Goal: Check status: Check status

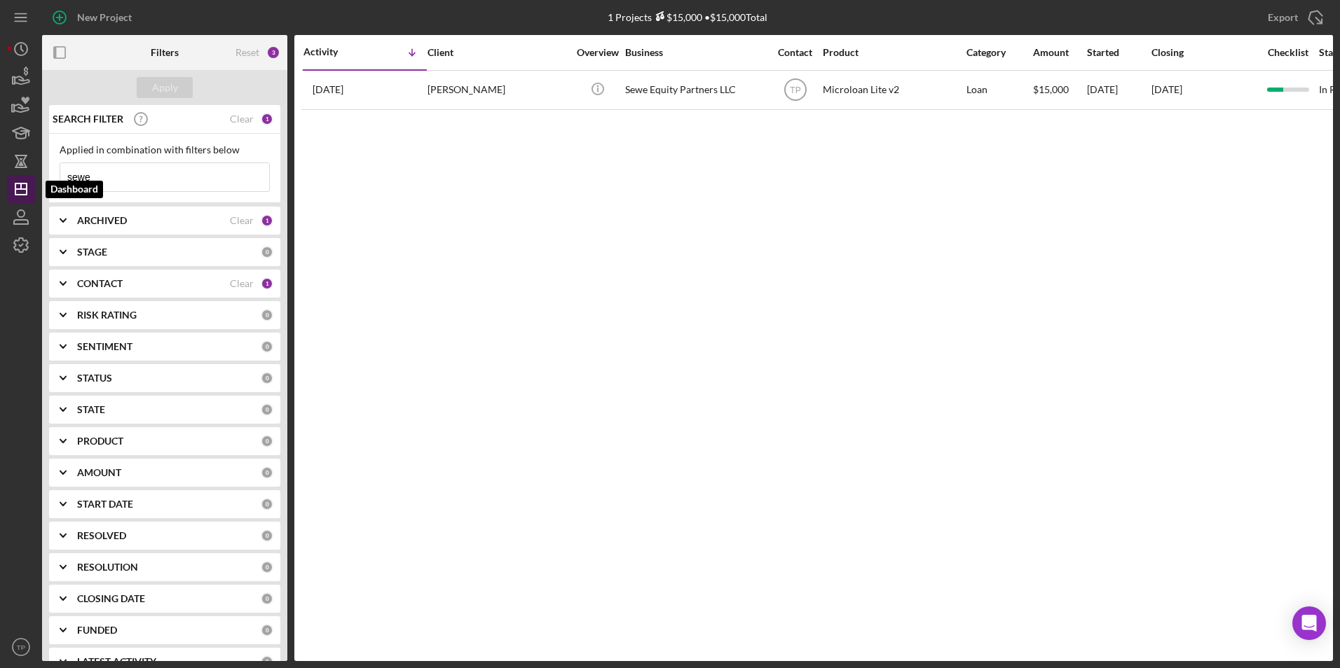
click at [25, 191] on icon "Icon/Dashboard" at bounding box center [21, 189] width 35 height 35
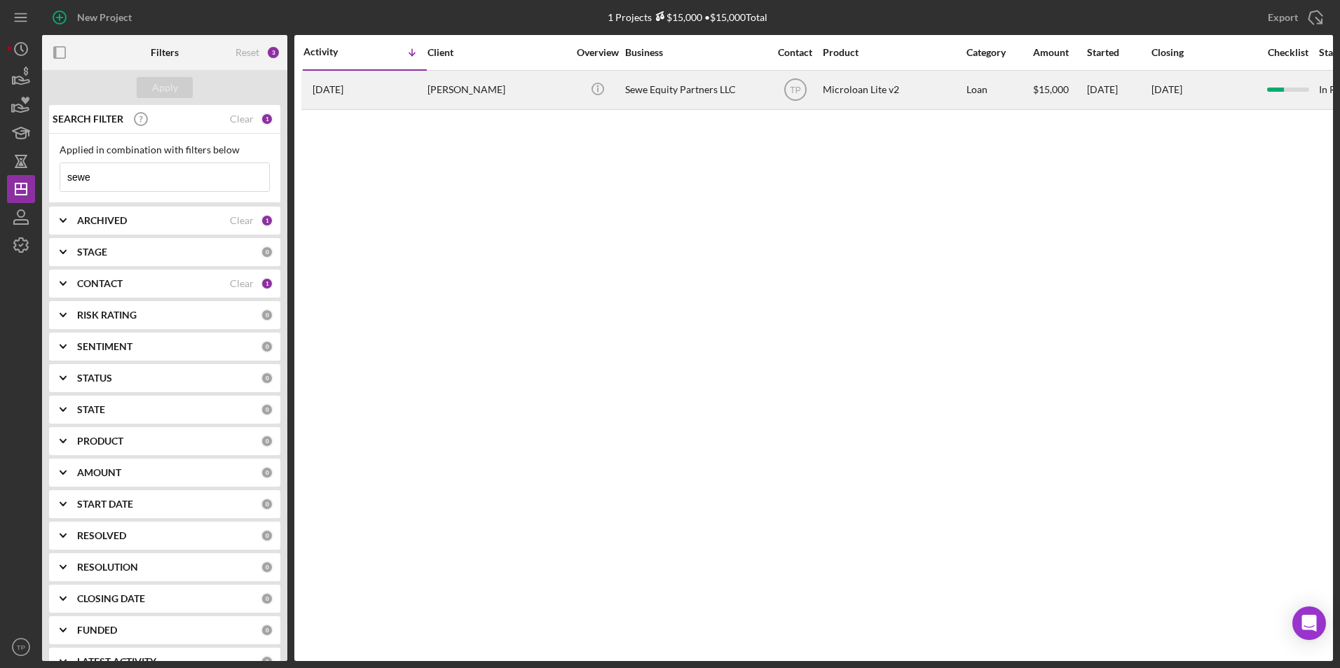
click at [554, 95] on div "[PERSON_NAME]" at bounding box center [497, 89] width 140 height 37
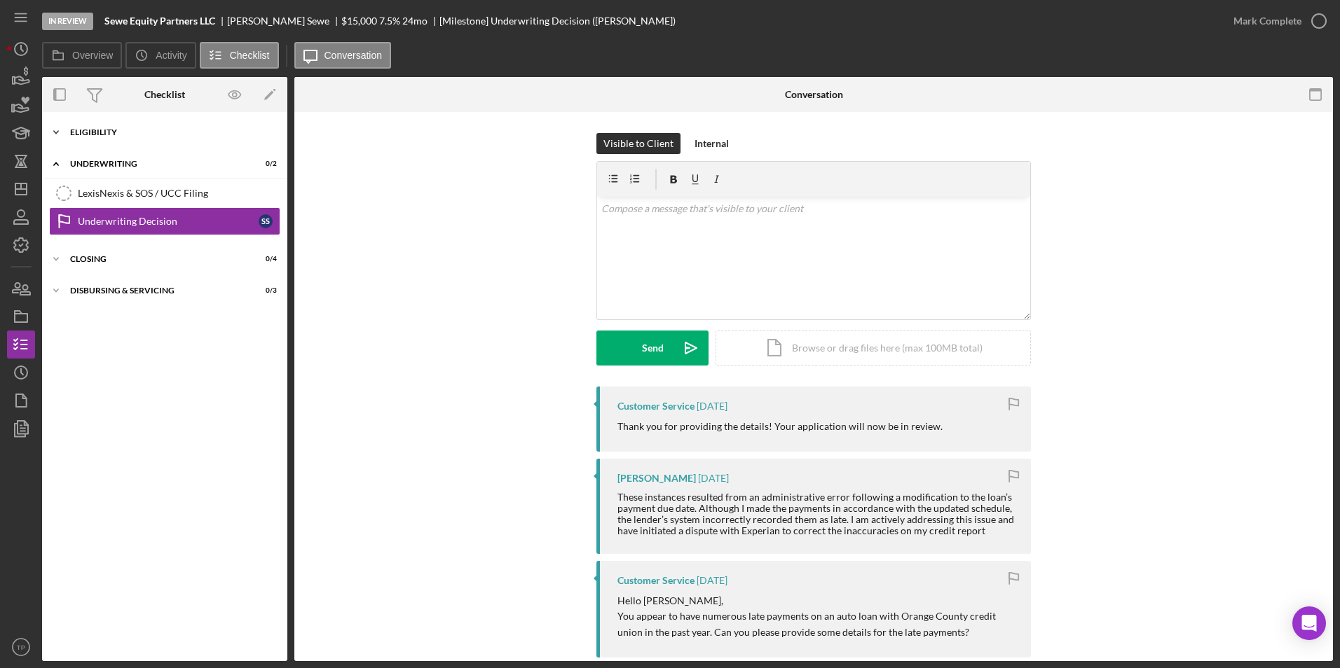
click at [84, 130] on div "Eligibility" at bounding box center [170, 132] width 200 height 8
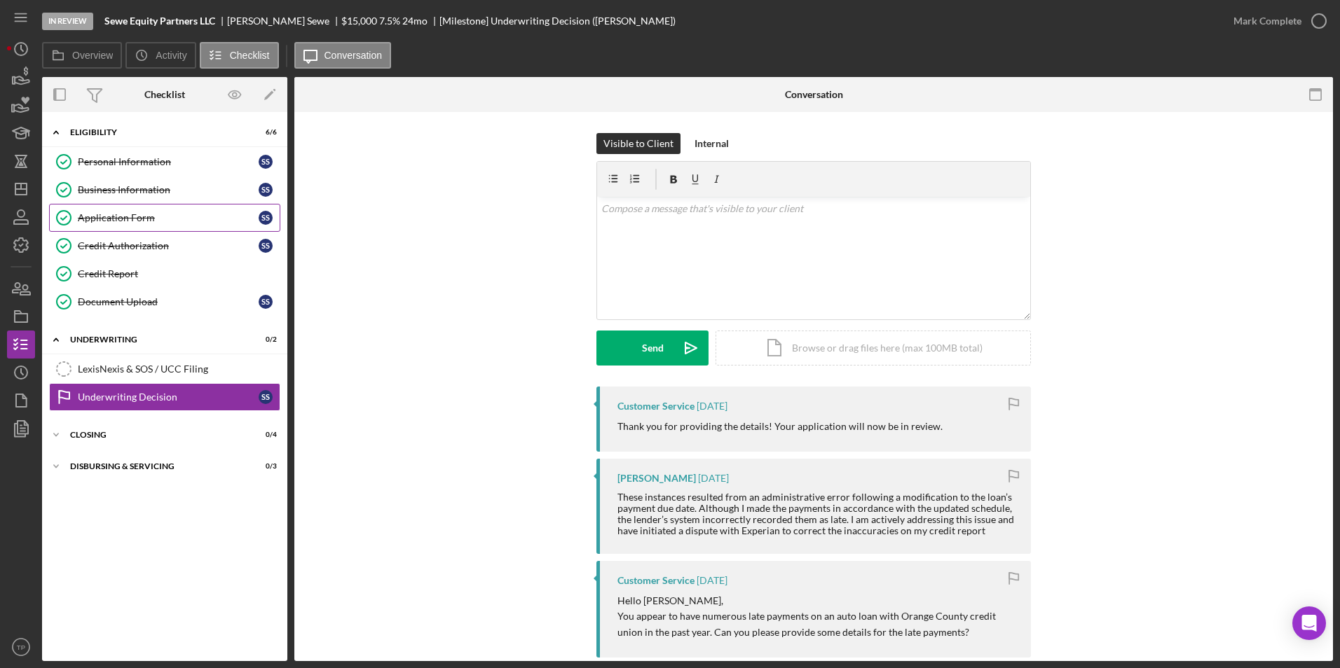
click at [114, 216] on div "Application Form" at bounding box center [168, 217] width 181 height 11
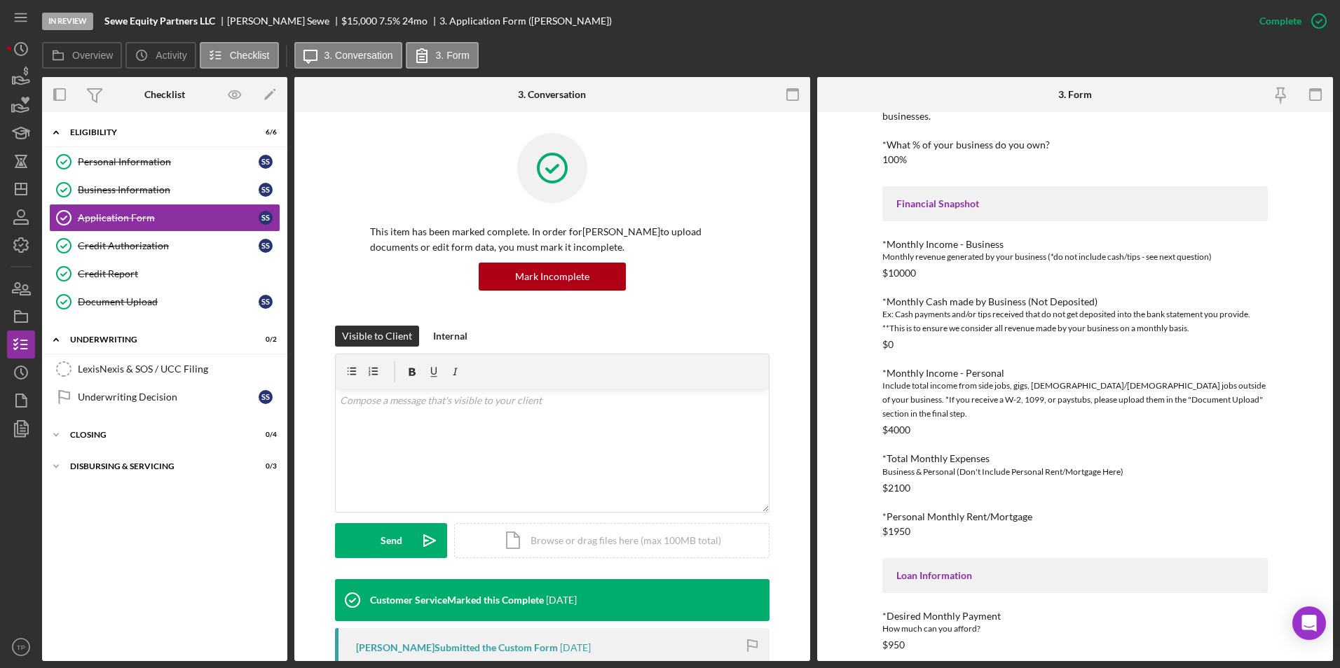
scroll to position [286, 0]
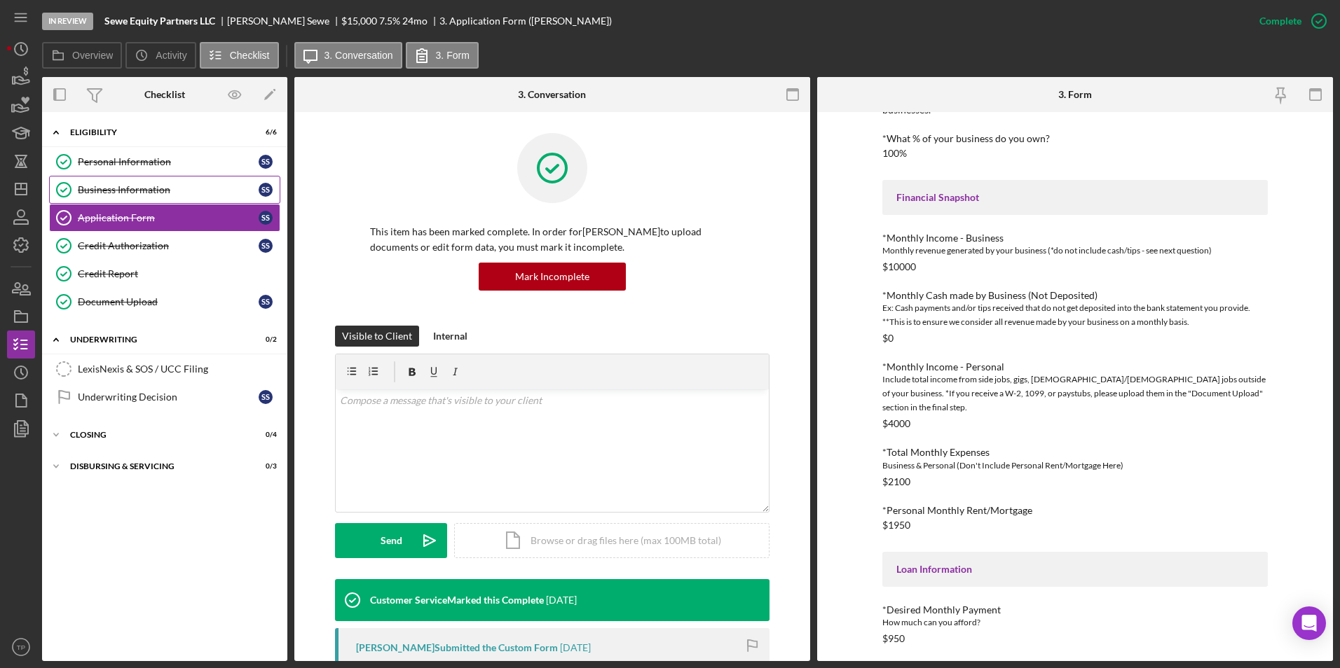
click at [174, 188] on div "Business Information" at bounding box center [168, 189] width 181 height 11
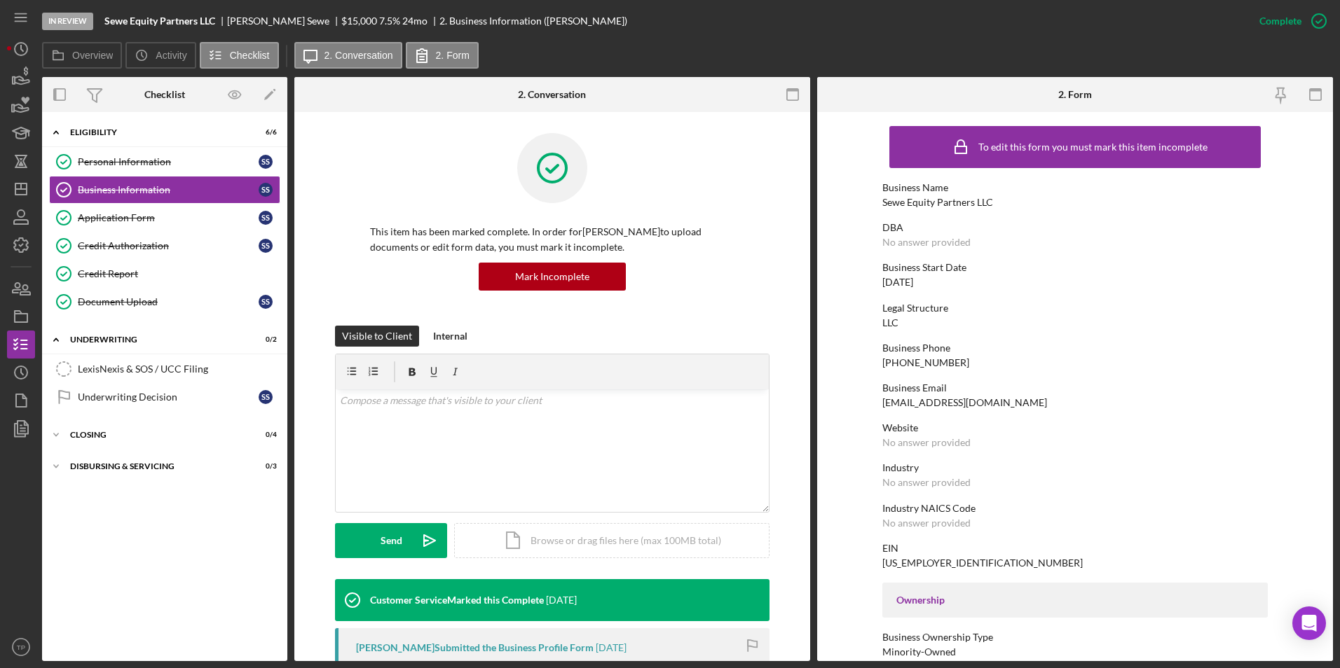
click at [928, 402] on div "[EMAIL_ADDRESS][DOMAIN_NAME]" at bounding box center [964, 402] width 165 height 11
copy div "[EMAIL_ADDRESS][DOMAIN_NAME]"
